Goal: Task Accomplishment & Management: Manage account settings

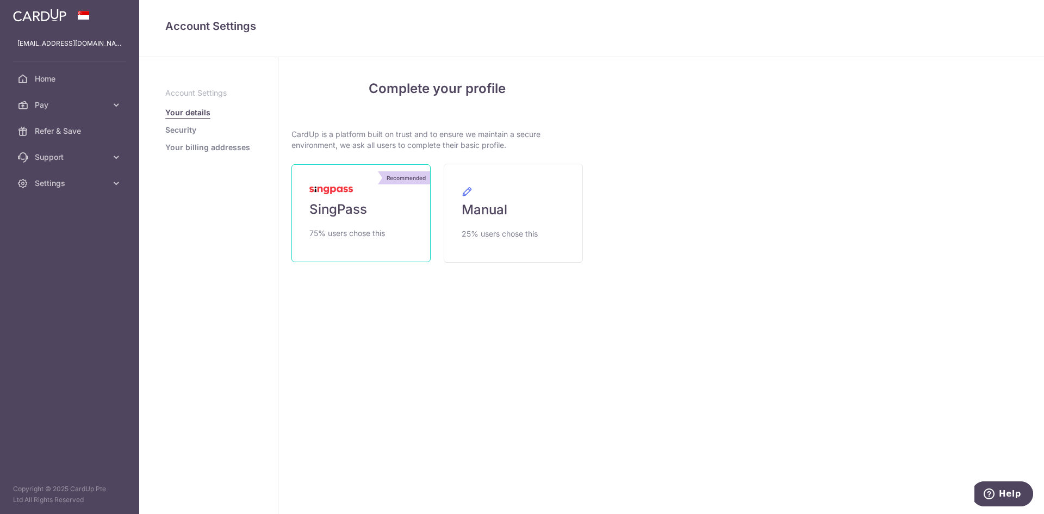
drag, startPoint x: 0, startPoint y: 0, endPoint x: 340, endPoint y: 208, distance: 398.6
click at [340, 208] on span "SingPass" at bounding box center [338, 209] width 58 height 17
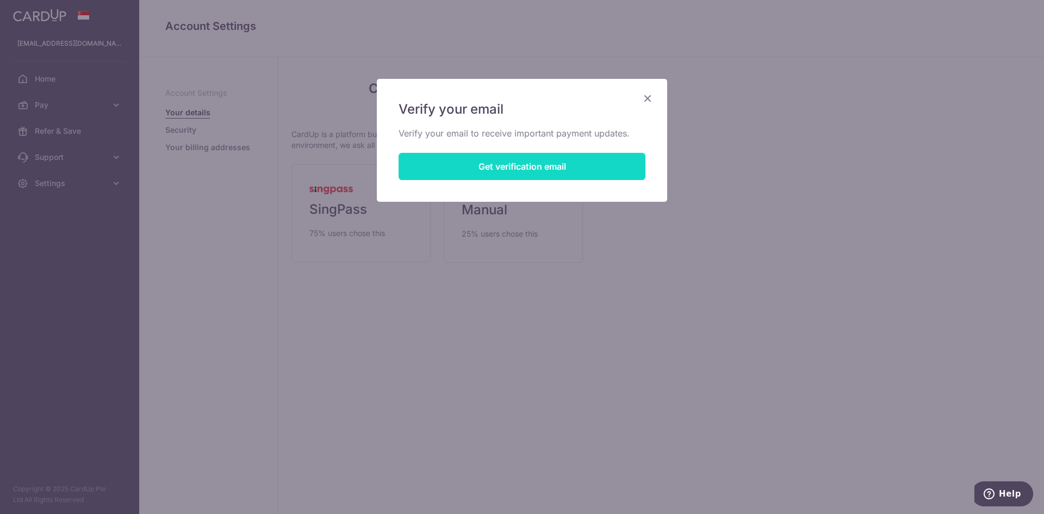
click at [532, 168] on button "Get verification email" at bounding box center [521, 166] width 247 height 27
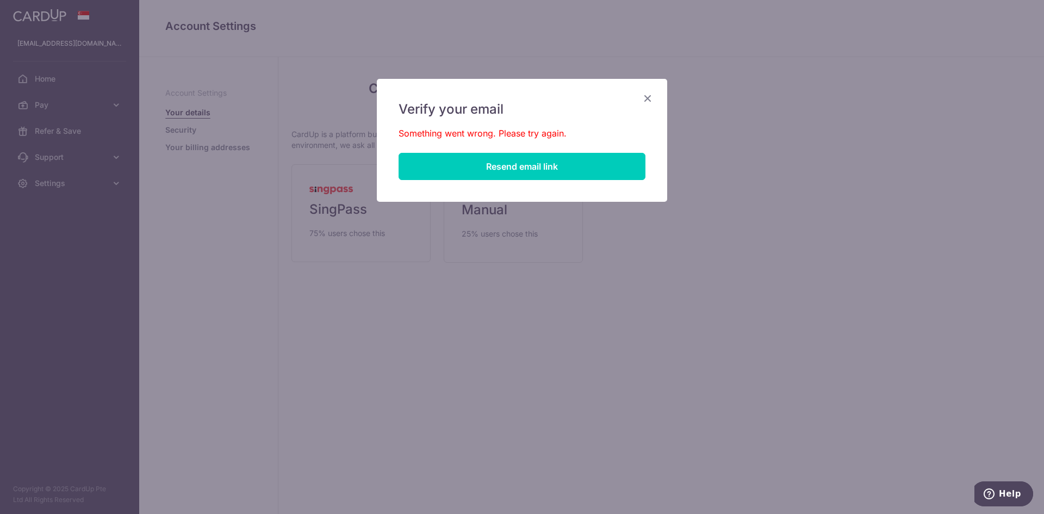
click at [652, 92] on icon "Close" at bounding box center [647, 98] width 13 height 14
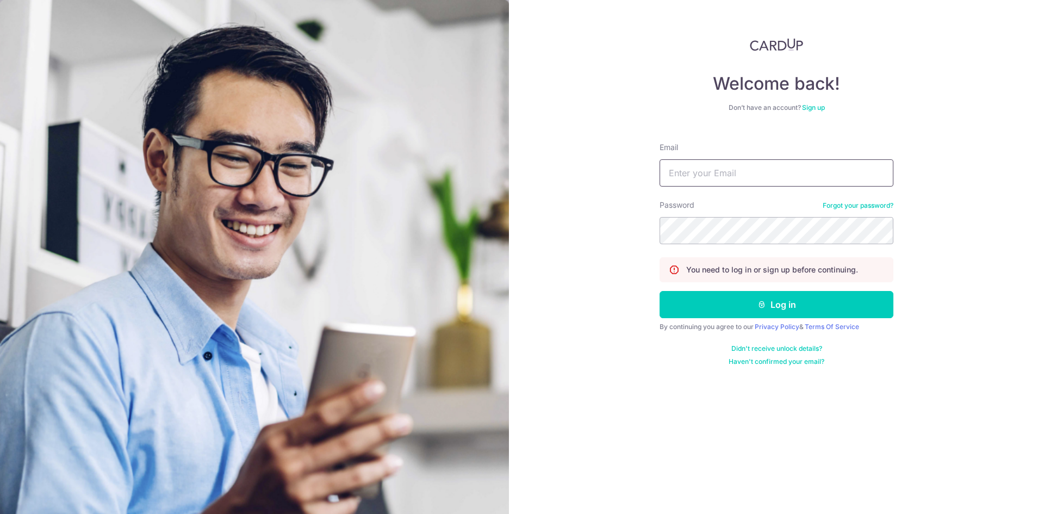
click at [797, 179] on input "Email" at bounding box center [776, 172] width 234 height 27
type input "H"
type input "[EMAIL_ADDRESS][DOMAIN_NAME]"
click at [798, 312] on button "Log in" at bounding box center [776, 304] width 234 height 27
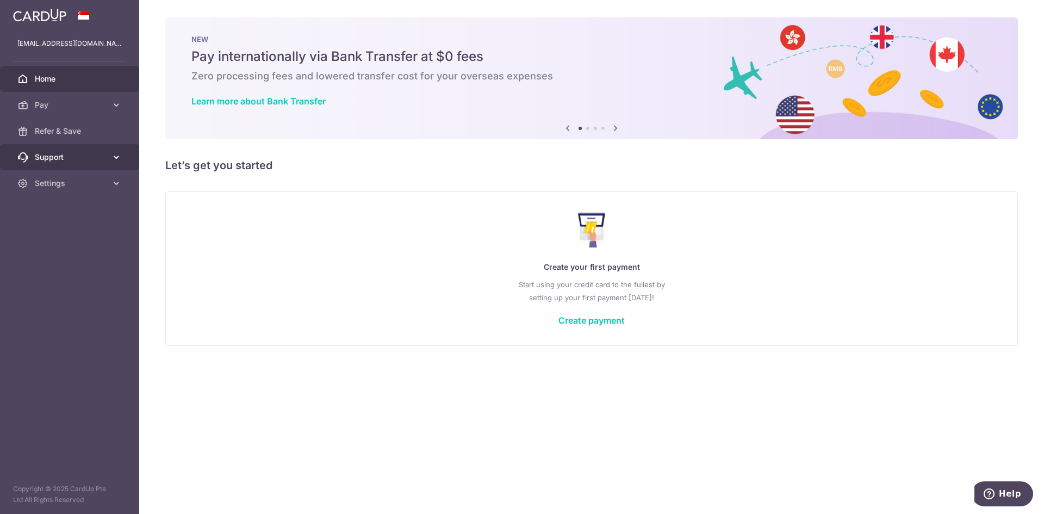
click at [65, 160] on span "Support" at bounding box center [71, 157] width 72 height 11
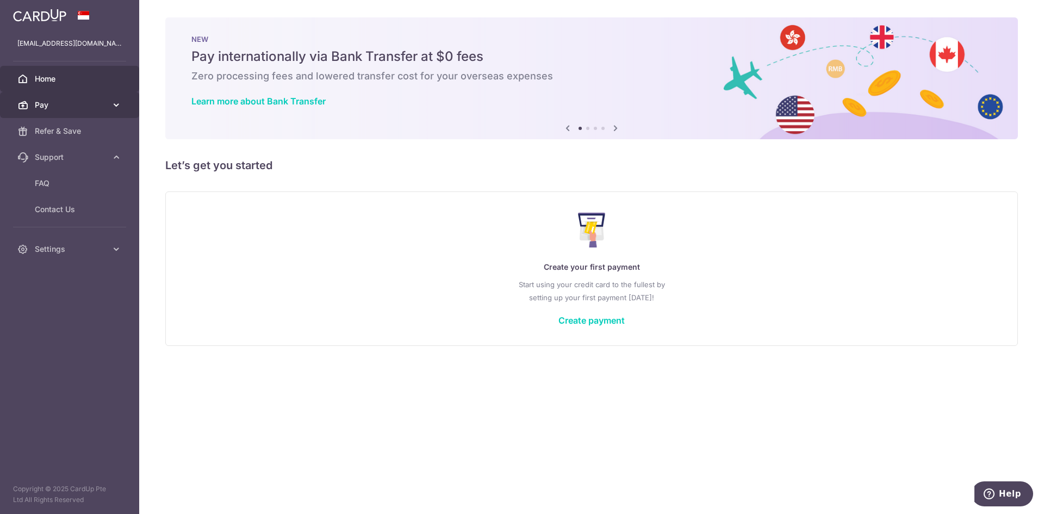
click at [60, 112] on link "Pay" at bounding box center [69, 105] width 139 height 26
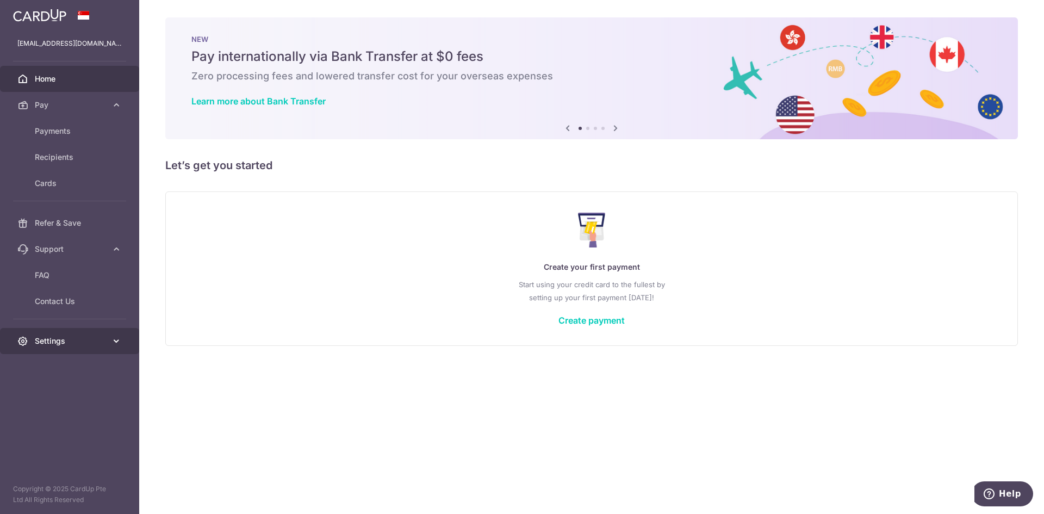
click at [67, 339] on span "Settings" at bounding box center [71, 340] width 72 height 11
click at [67, 370] on span "Account" at bounding box center [71, 366] width 72 height 11
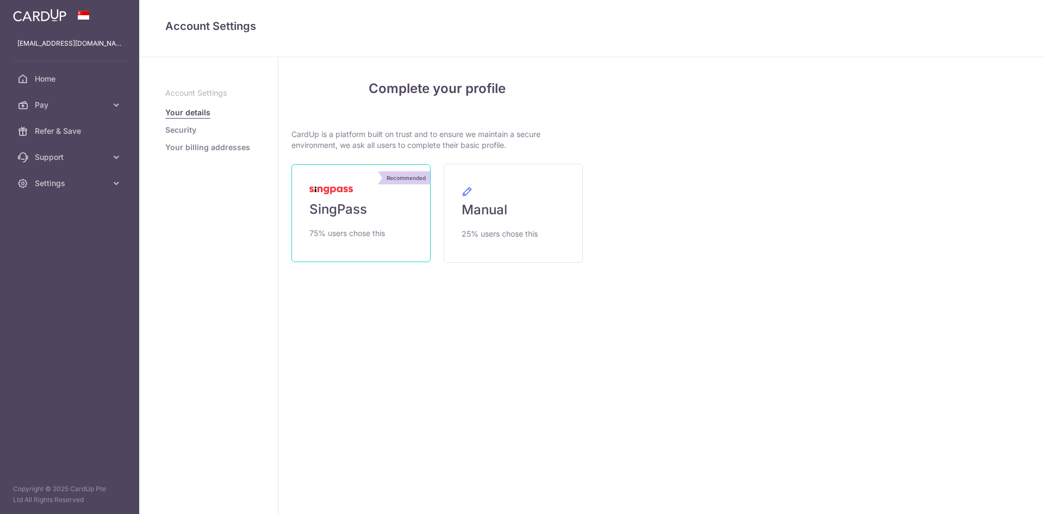
click at [340, 211] on span "SingPass" at bounding box center [338, 209] width 58 height 17
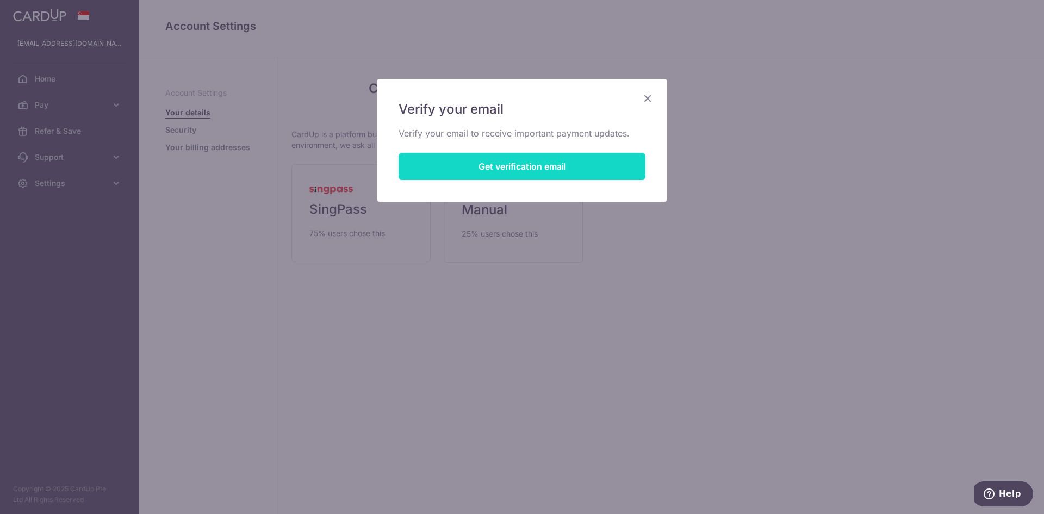
click at [545, 161] on button "Get verification email" at bounding box center [521, 166] width 247 height 27
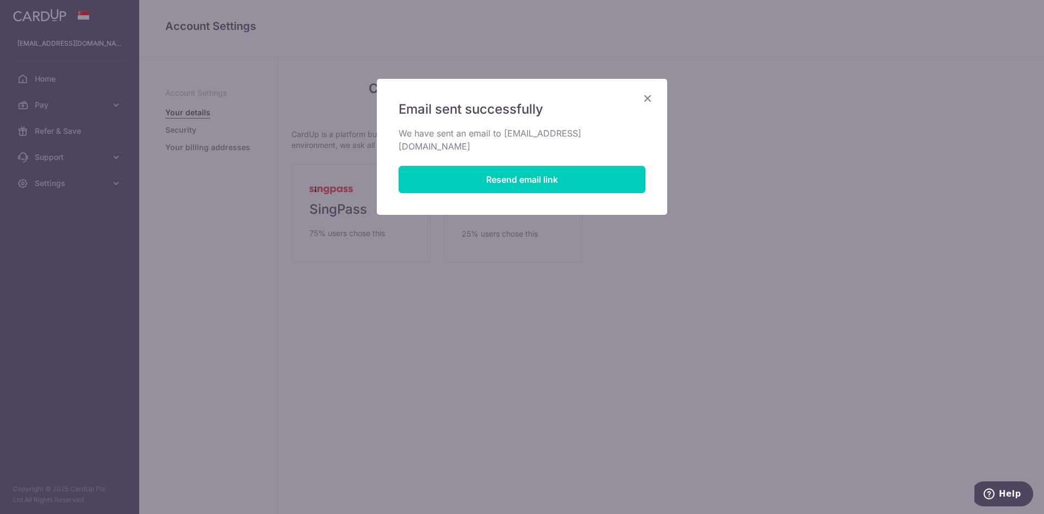
click at [647, 98] on icon "Close" at bounding box center [647, 98] width 13 height 14
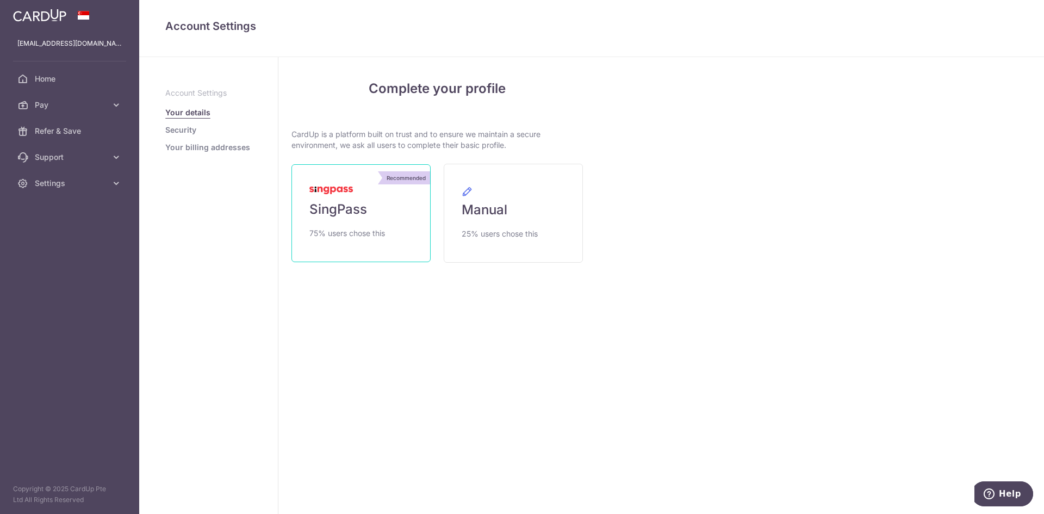
click at [398, 218] on link "Recommended SingPass 75% users chose this" at bounding box center [360, 213] width 139 height 98
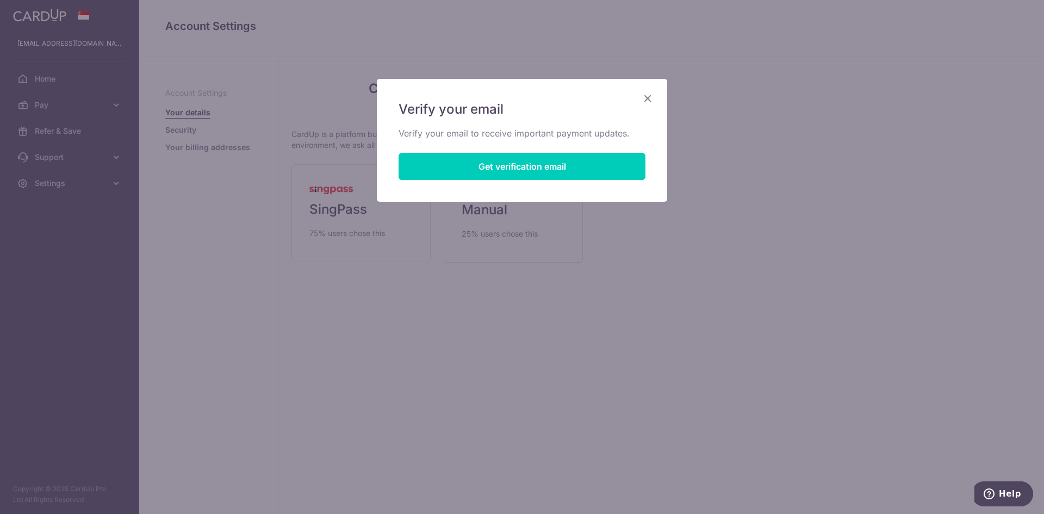
click at [646, 94] on icon "Close" at bounding box center [647, 98] width 13 height 14
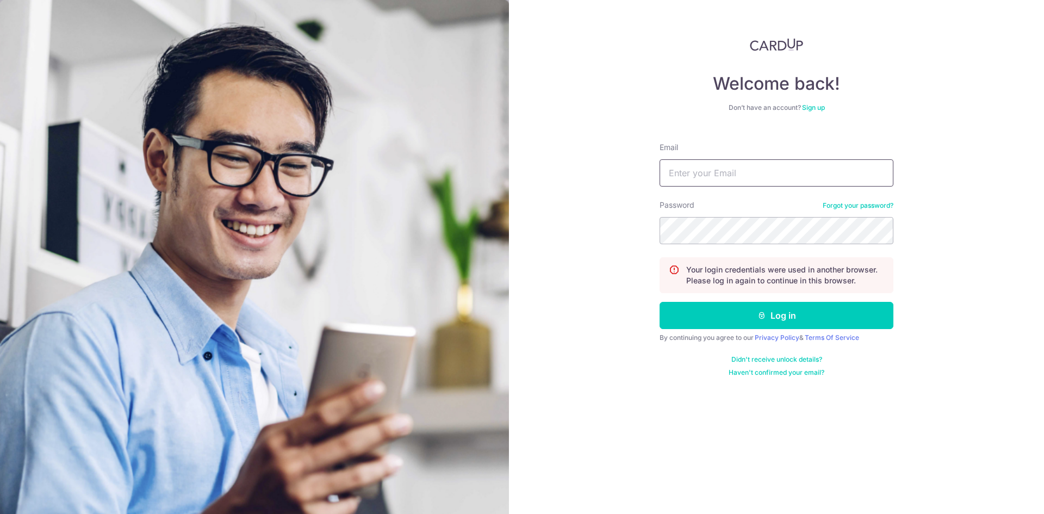
click at [740, 180] on input "Email" at bounding box center [776, 172] width 234 height 27
